Goal: Navigation & Orientation: Find specific page/section

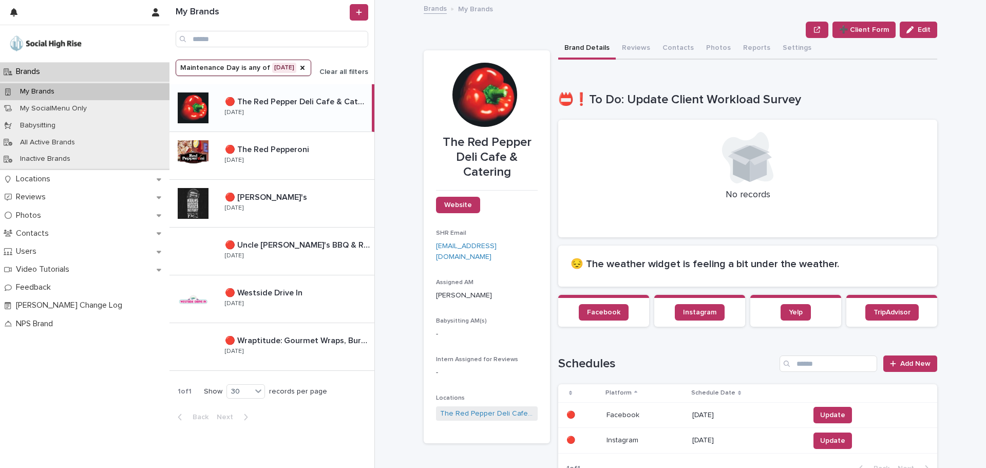
click at [335, 68] on span "Clear all filters" at bounding box center [343, 71] width 49 height 7
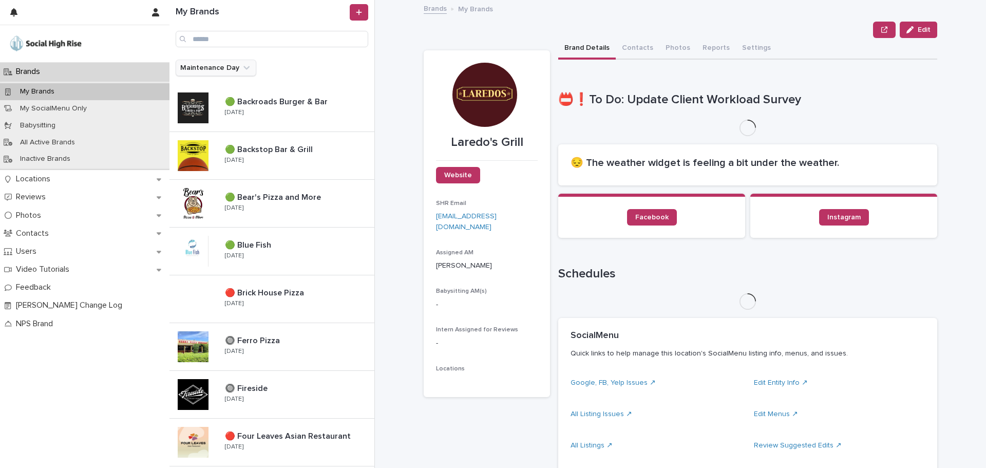
click at [208, 65] on button "Maintenance Day" at bounding box center [216, 68] width 81 height 16
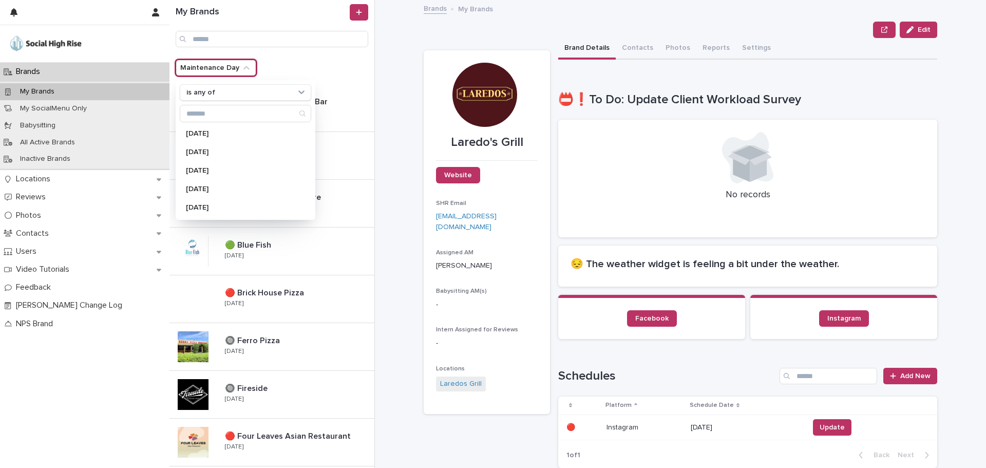
click at [393, 54] on div "**********" at bounding box center [686, 234] width 599 height 468
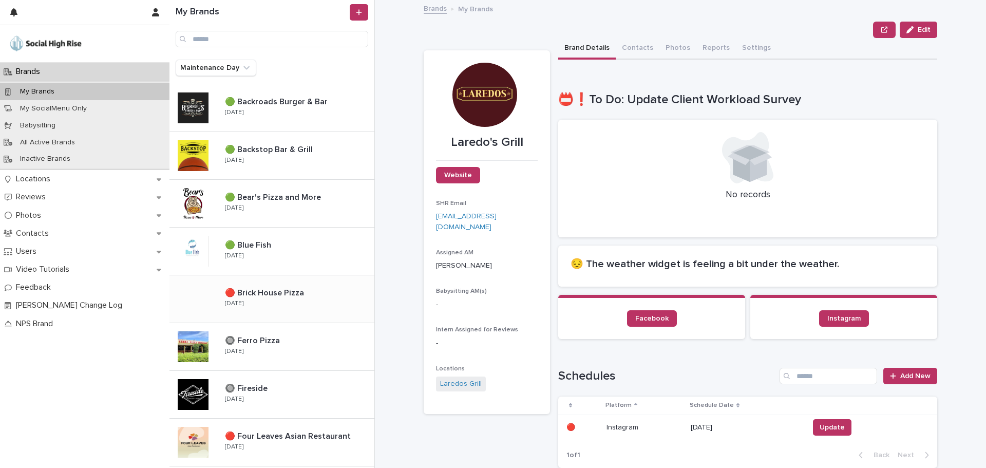
click at [245, 287] on p "🔴 Brick House Pizza" at bounding box center [265, 292] width 81 height 12
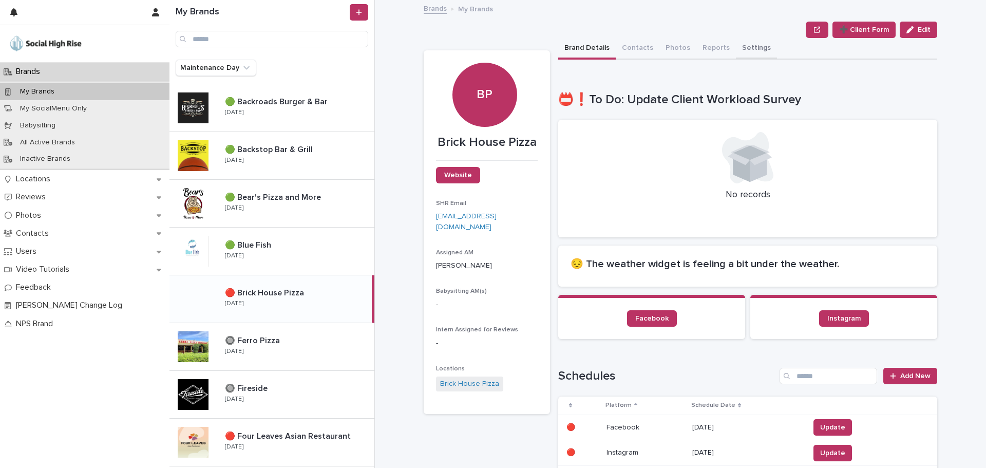
click at [737, 46] on button "Settings" at bounding box center [756, 49] width 41 height 22
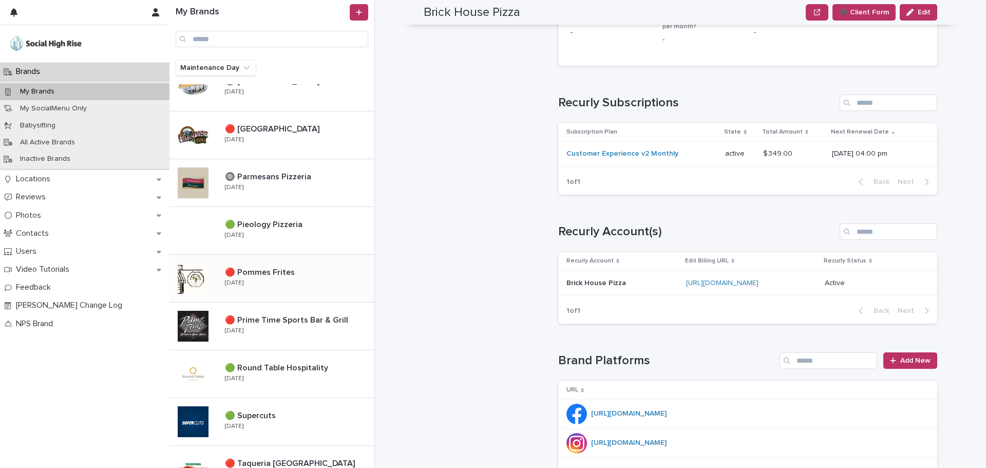
scroll to position [668, 0]
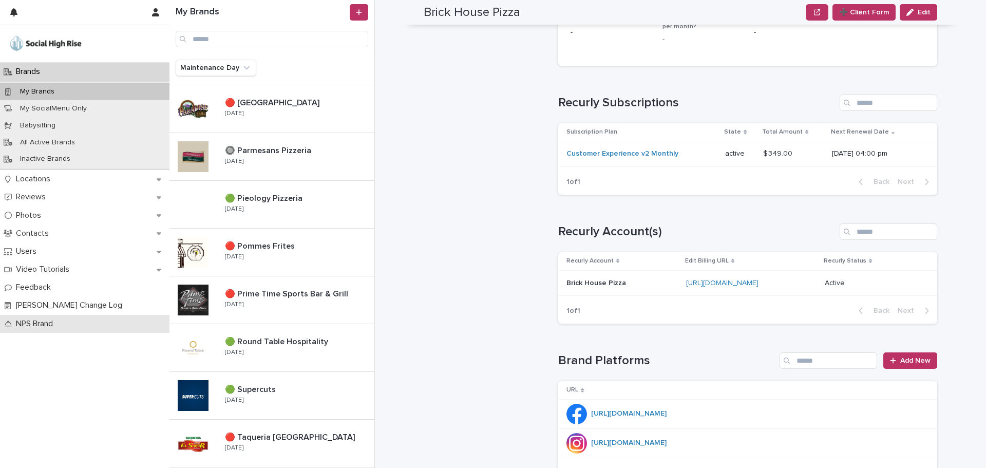
drag, startPoint x: 271, startPoint y: 299, endPoint x: 31, endPoint y: 316, distance: 239.9
click at [271, 299] on div "🔴 Prime Time Sports Bar & Grill 🔴 Prime Time Sports Bar & Grill [DATE]" at bounding box center [296, 300] width 158 height 30
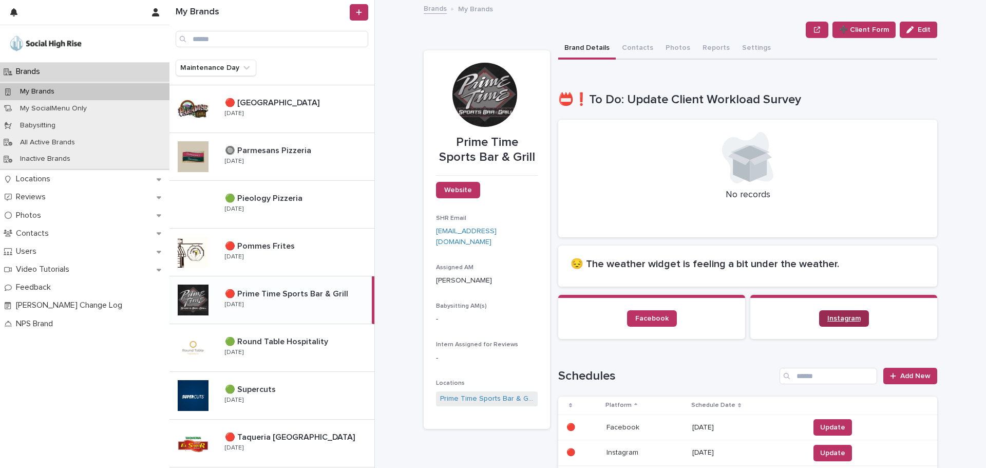
click at [822, 325] on link "Instagram" at bounding box center [844, 318] width 50 height 16
